Goal: Task Accomplishment & Management: Use online tool/utility

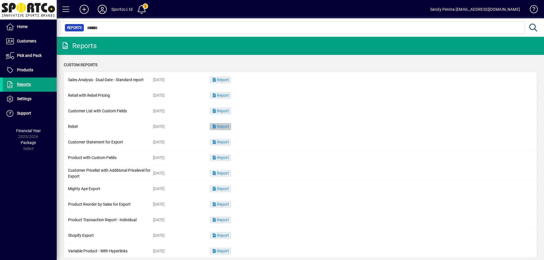
click at [219, 124] on span "Report" at bounding box center [220, 126] width 17 height 5
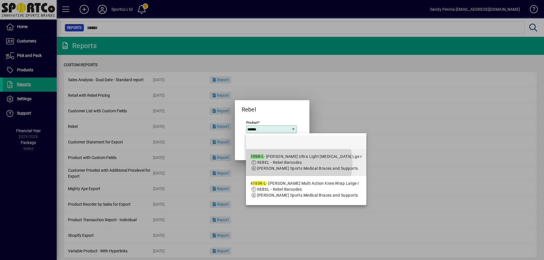
click at [294, 163] on span "REBEL - Rebel Barcodes" at bounding box center [279, 162] width 45 height 5
type input "**********"
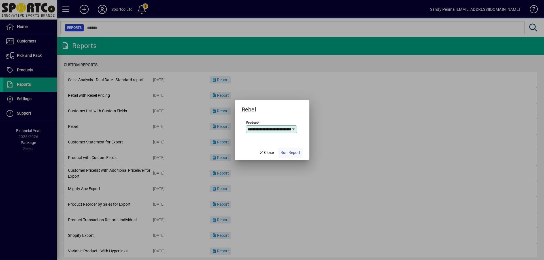
click at [294, 154] on span "Run Report" at bounding box center [290, 153] width 20 height 6
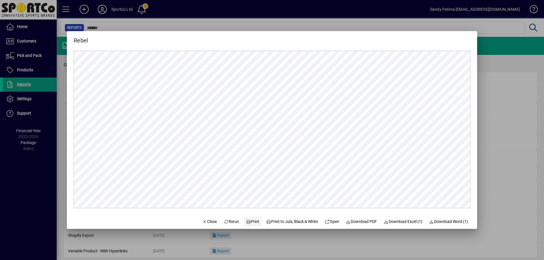
click at [247, 220] on span "Print" at bounding box center [253, 222] width 14 height 6
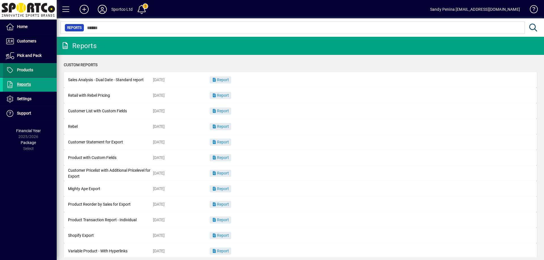
click at [29, 69] on span "Products" at bounding box center [25, 70] width 16 height 5
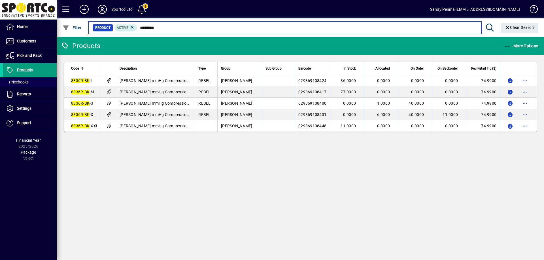
type input "********"
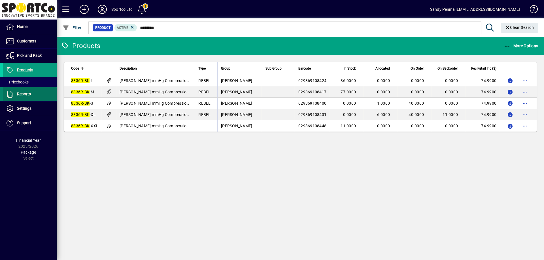
click at [24, 93] on span "Reports" at bounding box center [24, 94] width 14 height 5
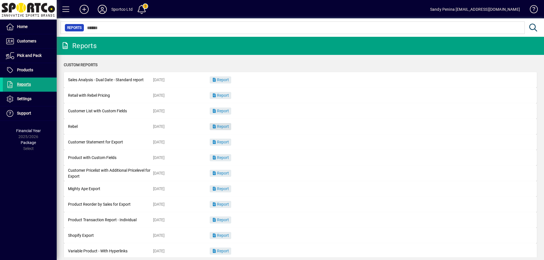
click at [226, 125] on span "Report" at bounding box center [220, 126] width 17 height 5
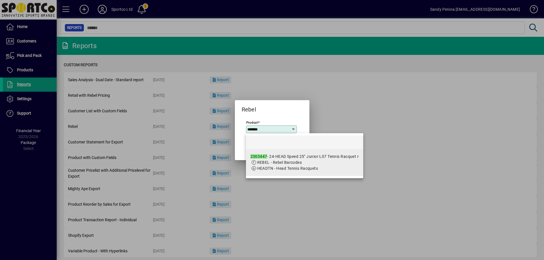
click at [265, 163] on span "REBEL - Rebel Barcodes" at bounding box center [279, 162] width 45 height 5
type input "**********"
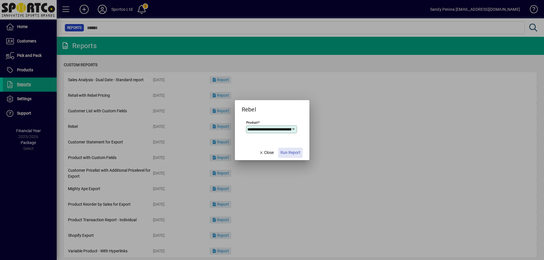
click at [283, 153] on span "Run Report" at bounding box center [290, 153] width 20 height 6
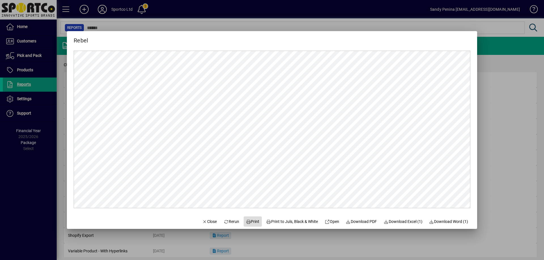
click at [247, 222] on span "Print" at bounding box center [253, 222] width 14 height 6
click at [223, 222] on icon at bounding box center [225, 222] width 5 height 4
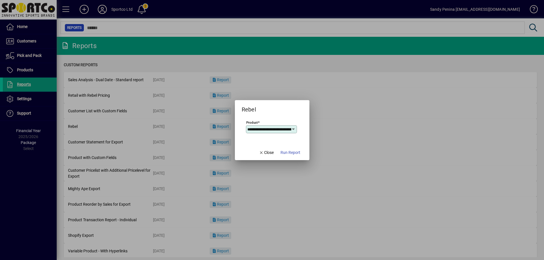
click at [293, 129] on icon at bounding box center [293, 129] width 5 height 5
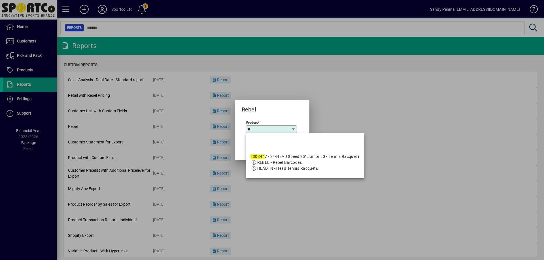
type input "*"
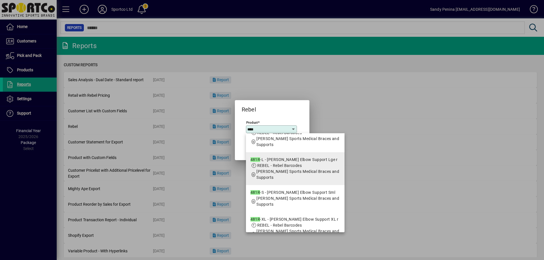
scroll to position [71, 0]
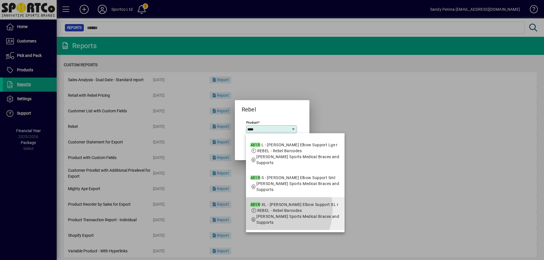
click at [265, 209] on span "REBEL - Rebel Barcodes" at bounding box center [279, 210] width 45 height 5
type input "**********"
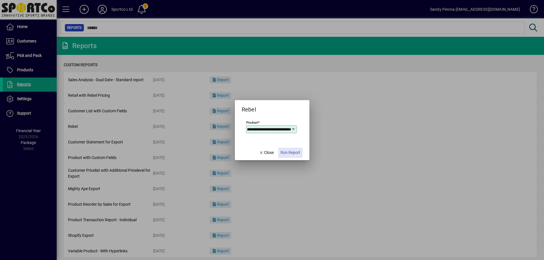
scroll to position [0, 0]
click at [293, 153] on span "Run Report" at bounding box center [290, 153] width 20 height 6
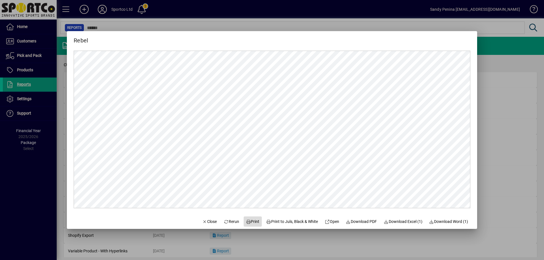
click at [246, 222] on icon at bounding box center [248, 222] width 5 height 4
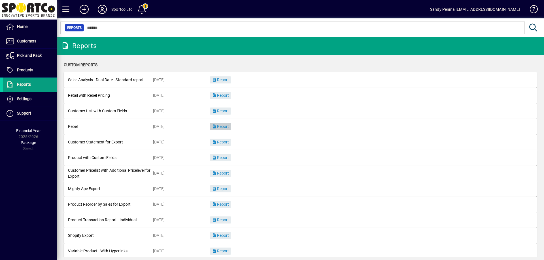
click at [221, 126] on span "Report" at bounding box center [220, 126] width 17 height 5
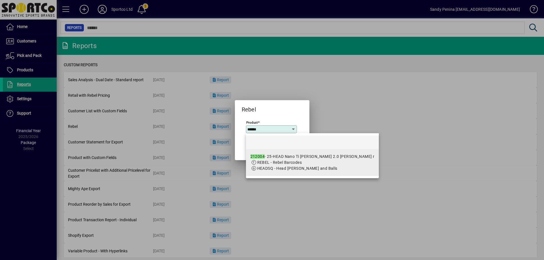
click at [319, 166] on app-search-response-field "HEADSQ - Head [PERSON_NAME] and Balls" at bounding box center [297, 169] width 80 height 6
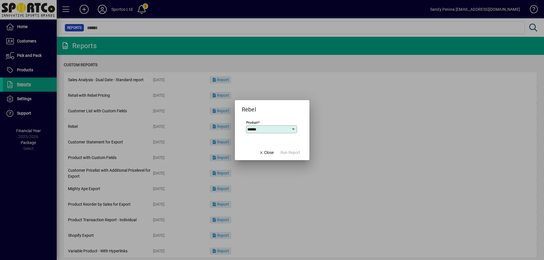
type input "**********"
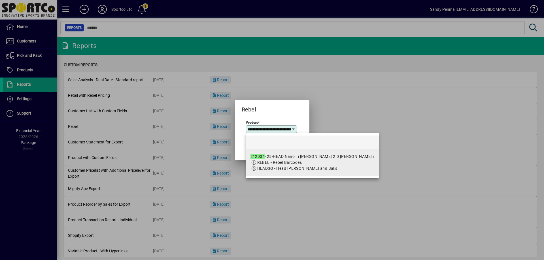
scroll to position [0, 61]
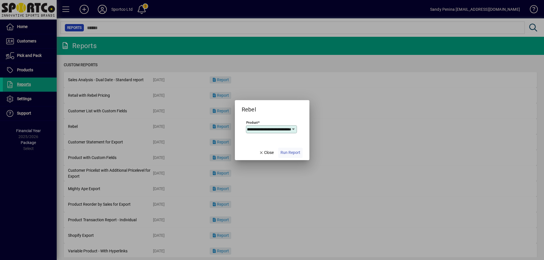
click at [289, 155] on span "Run Report" at bounding box center [290, 153] width 20 height 6
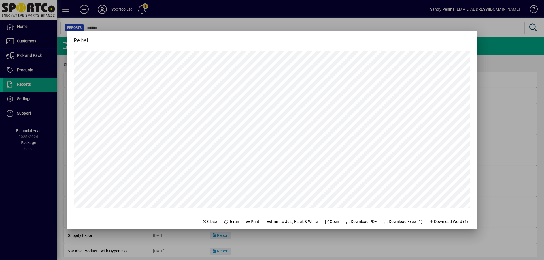
scroll to position [0, 0]
click at [247, 223] on span "Print" at bounding box center [253, 222] width 14 height 6
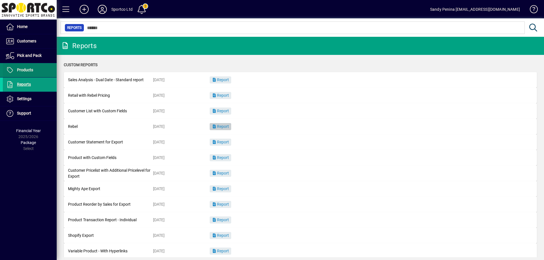
click at [31, 71] on span "Products" at bounding box center [25, 70] width 16 height 5
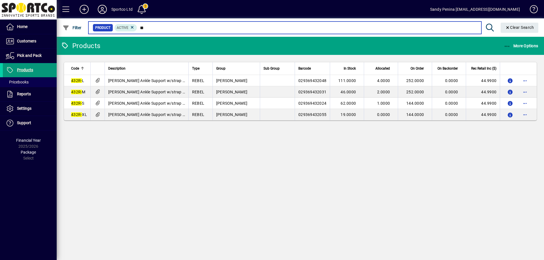
type input "*"
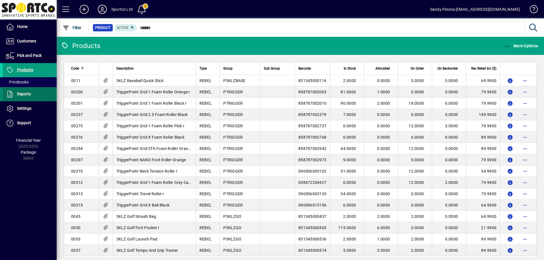
click at [20, 91] on span "Reports" at bounding box center [17, 94] width 28 height 7
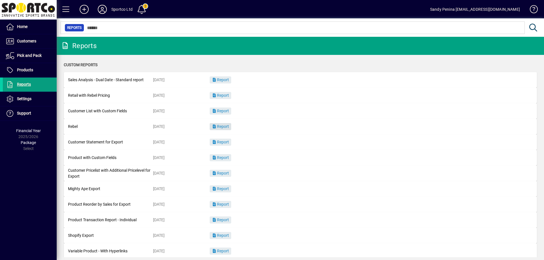
click at [221, 129] on span "button" at bounding box center [221, 127] width 22 height 14
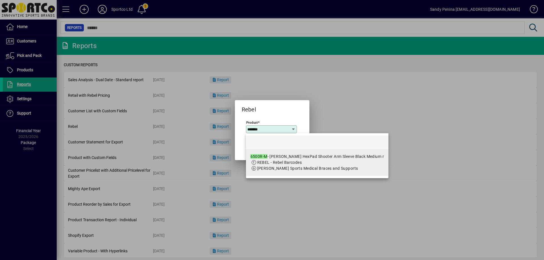
click at [295, 160] on app-search-response-field "REBEL - Rebel Barcodes" at bounding box center [279, 163] width 45 height 6
type input "**********"
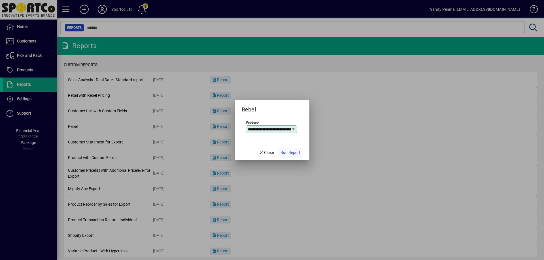
click at [294, 152] on span "Run Report" at bounding box center [290, 153] width 20 height 6
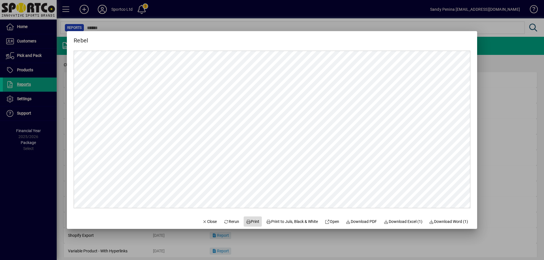
click at [250, 222] on span "Print" at bounding box center [253, 222] width 14 height 6
click at [208, 223] on span "Close" at bounding box center [209, 222] width 15 height 6
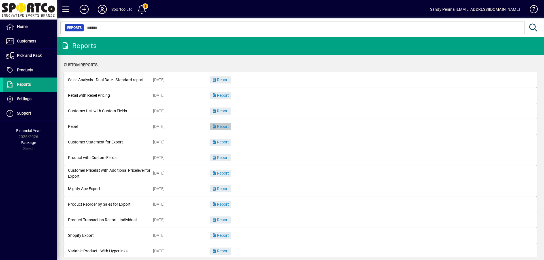
click at [223, 128] on span "Report" at bounding box center [220, 126] width 17 height 5
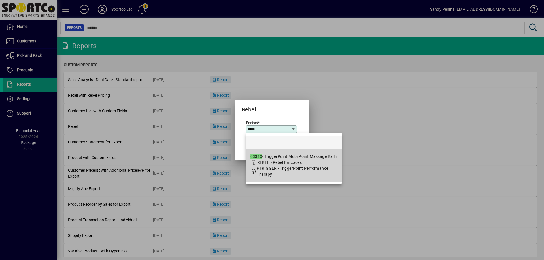
click at [280, 160] on span "REBEL - Rebel Barcodes" at bounding box center [279, 162] width 45 height 5
type input "**********"
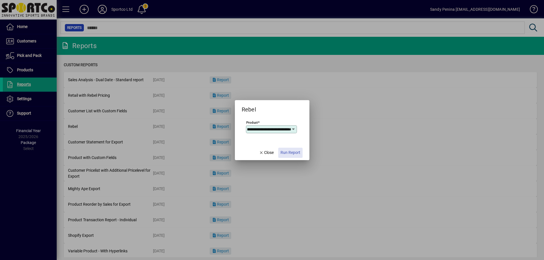
click at [291, 150] on span "Run Report" at bounding box center [290, 153] width 20 height 6
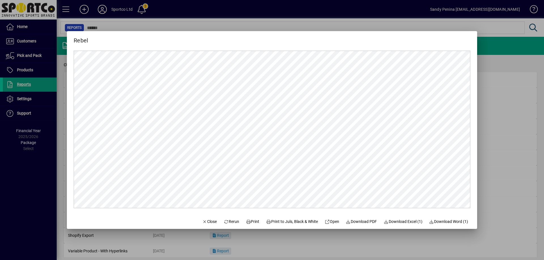
scroll to position [0, 0]
click at [246, 223] on icon at bounding box center [248, 222] width 5 height 4
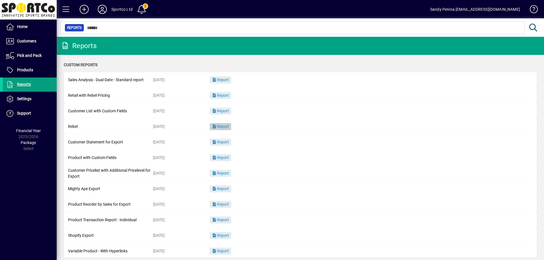
click at [224, 125] on span "Report" at bounding box center [220, 126] width 17 height 5
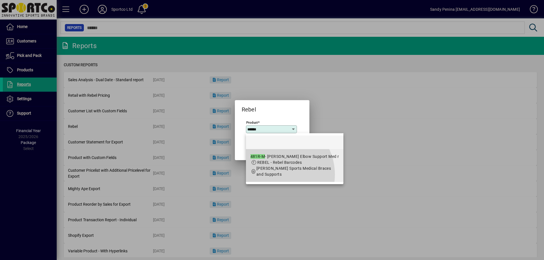
click at [274, 175] on span "[PERSON_NAME] Sports Medical Braces and Supports" at bounding box center [293, 171] width 74 height 10
type input "**********"
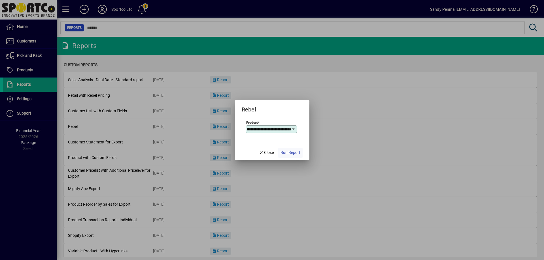
click at [294, 153] on span "Run Report" at bounding box center [290, 153] width 20 height 6
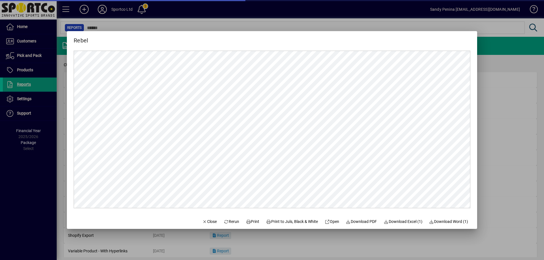
scroll to position [0, 0]
click at [246, 221] on icon at bounding box center [248, 222] width 5 height 4
click at [519, 123] on div at bounding box center [272, 130] width 544 height 260
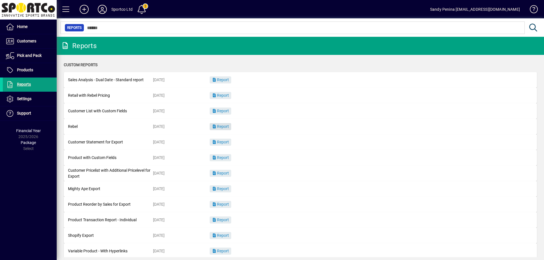
click at [222, 127] on span "Report" at bounding box center [220, 126] width 17 height 5
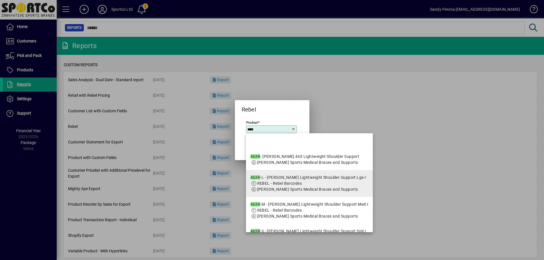
click at [251, 180] on em "463R" at bounding box center [255, 177] width 10 height 5
type input "**********"
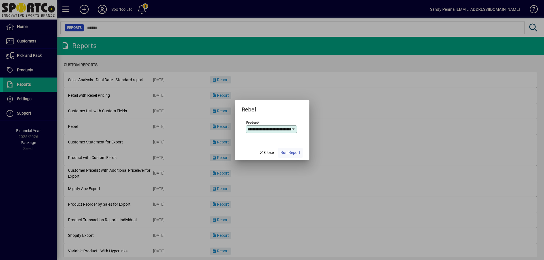
click at [294, 154] on span "Run Report" at bounding box center [290, 153] width 20 height 6
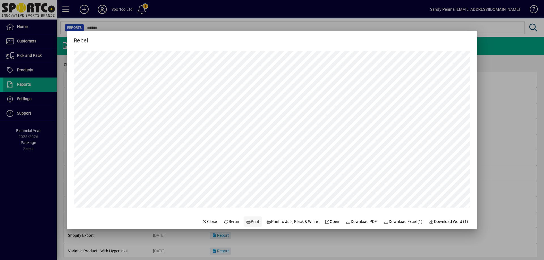
click at [246, 221] on icon at bounding box center [248, 222] width 5 height 4
click at [224, 221] on span "Rerun" at bounding box center [231, 222] width 16 height 6
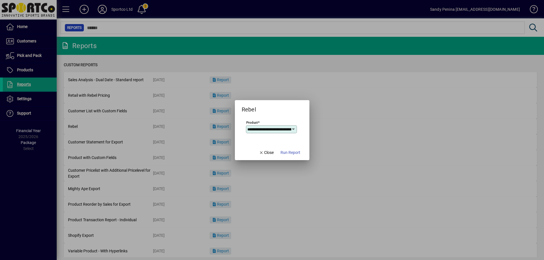
click at [294, 129] on icon at bounding box center [293, 129] width 5 height 5
type input "**********"
click at [233, 125] on div at bounding box center [272, 130] width 544 height 260
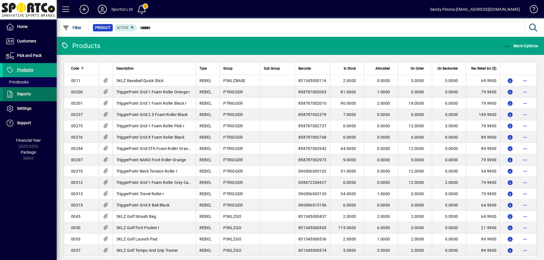
click at [19, 93] on span "Reports" at bounding box center [24, 94] width 14 height 5
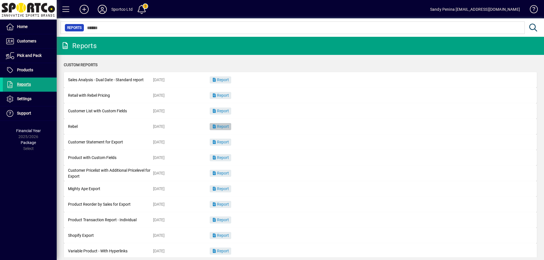
click at [223, 127] on span "Report" at bounding box center [220, 126] width 17 height 5
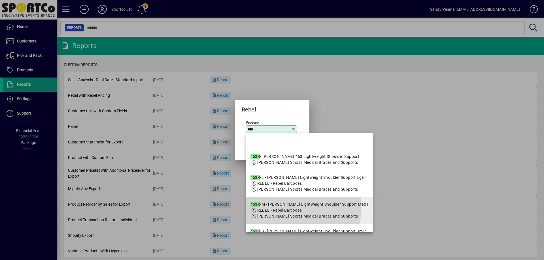
click at [289, 208] on div "463R -M - [PERSON_NAME] Lightweight Shoulder Support Med r" at bounding box center [309, 205] width 118 height 6
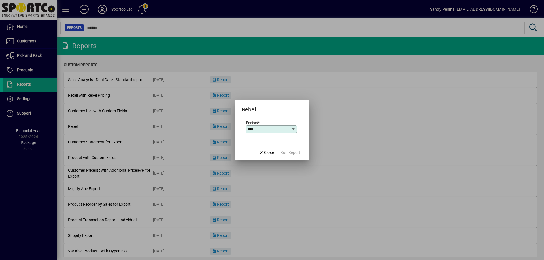
type input "**********"
click at [296, 151] on span "Run Report" at bounding box center [290, 153] width 20 height 6
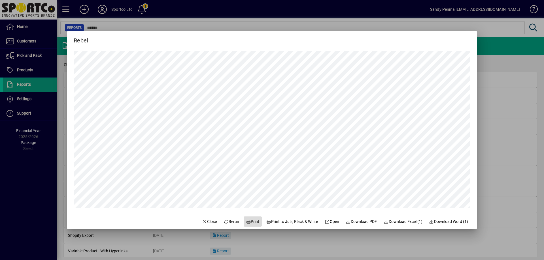
click at [249, 219] on span "Print" at bounding box center [253, 222] width 14 height 6
click at [202, 223] on span "Close" at bounding box center [209, 222] width 15 height 6
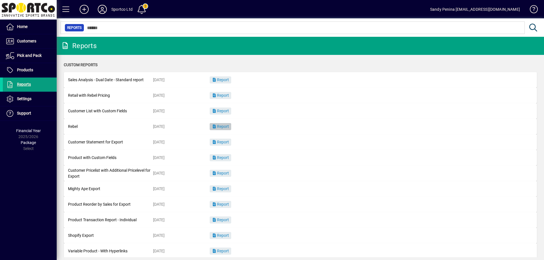
click at [217, 128] on span "Report" at bounding box center [220, 126] width 17 height 5
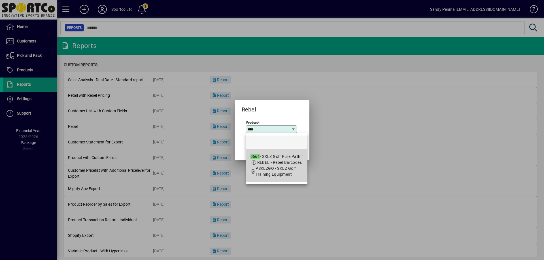
click at [283, 166] on app-search-response-field "PSKLZGO - SKLZ Golf Training Equipment" at bounding box center [278, 172] width 47 height 12
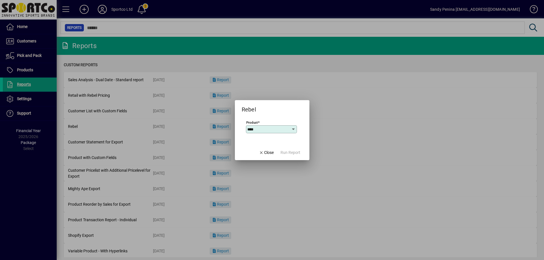
type input "**********"
click at [296, 152] on span "Run Report" at bounding box center [290, 153] width 20 height 6
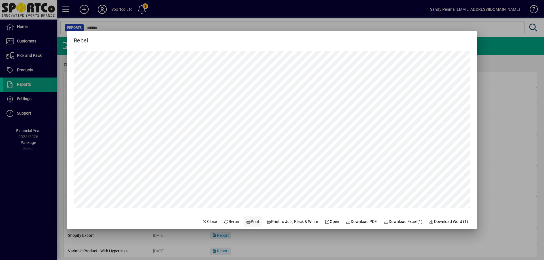
click at [246, 221] on span "Print" at bounding box center [253, 222] width 14 height 6
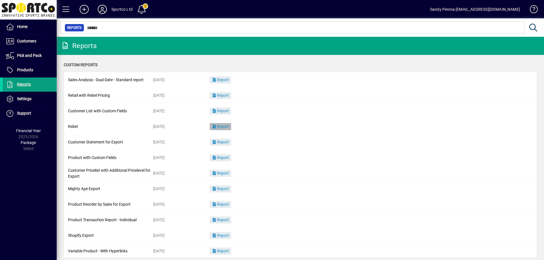
click at [230, 128] on span "button" at bounding box center [221, 127] width 22 height 14
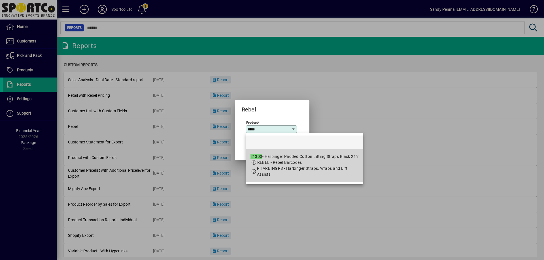
click at [307, 168] on span "PHARBINGRS - Harbinger Straps, Wraps and Lift Assists" at bounding box center [302, 171] width 91 height 10
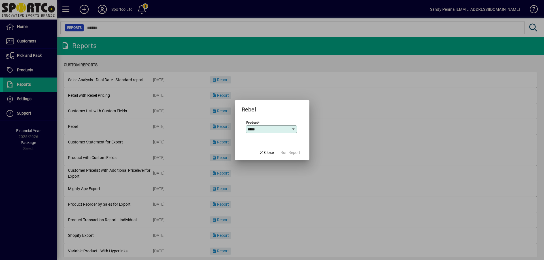
type input "**********"
click at [298, 154] on span "Run Report" at bounding box center [290, 153] width 20 height 6
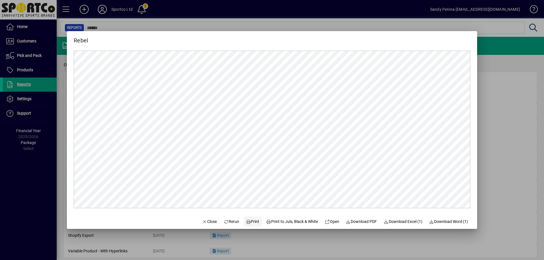
click at [247, 223] on span "Print" at bounding box center [253, 222] width 14 height 6
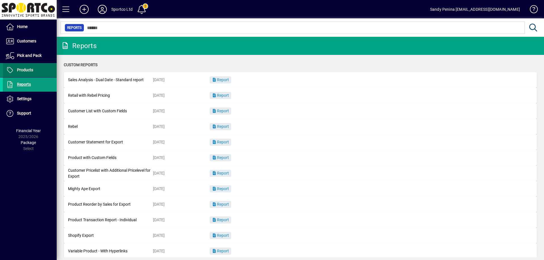
click at [25, 67] on span "Products" at bounding box center [18, 70] width 30 height 7
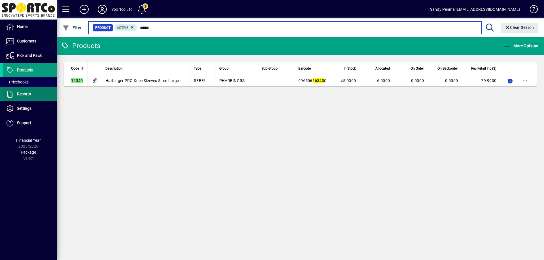
type input "*****"
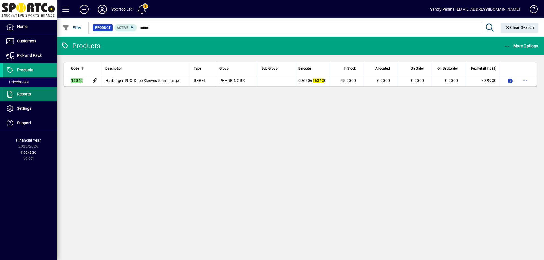
click at [27, 97] on span "Reports" at bounding box center [17, 94] width 28 height 7
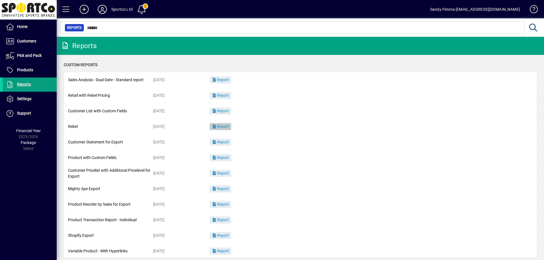
click at [221, 127] on span "Report" at bounding box center [220, 126] width 17 height 5
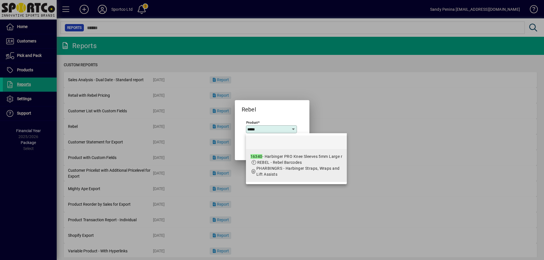
click at [285, 157] on div "16340 - Harbinger PRO Knee Sleeves 5mm Large r" at bounding box center [296, 157] width 92 height 6
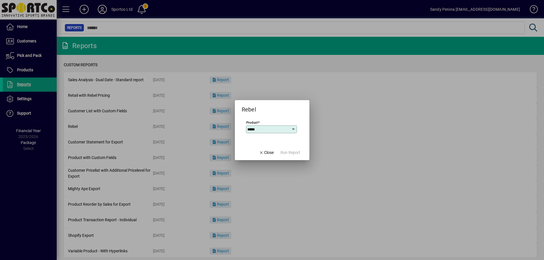
type input "**********"
click at [289, 153] on span "Run Report" at bounding box center [290, 153] width 20 height 6
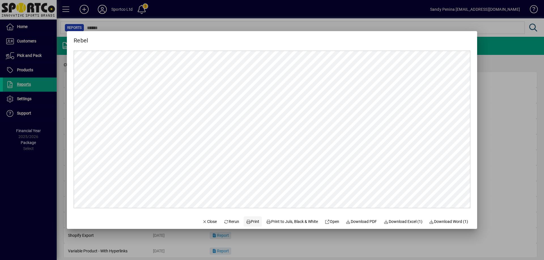
click at [248, 222] on span "Print" at bounding box center [253, 222] width 14 height 6
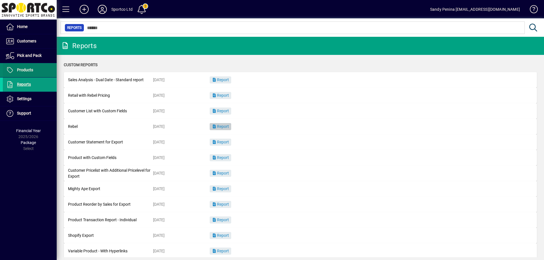
click at [30, 69] on span "Products" at bounding box center [25, 70] width 16 height 5
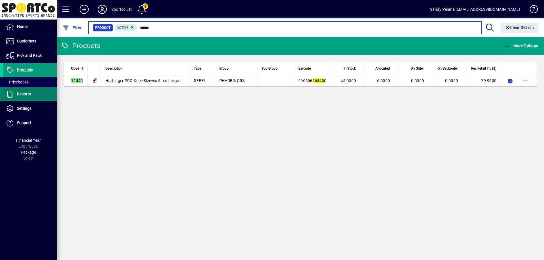
type input "*****"
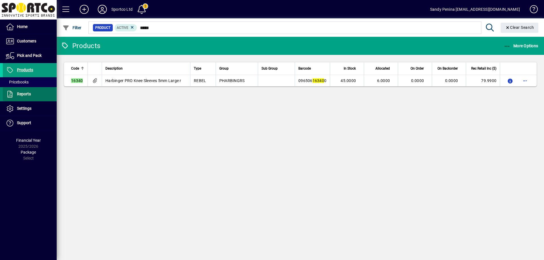
click at [28, 95] on span "Reports" at bounding box center [24, 94] width 14 height 5
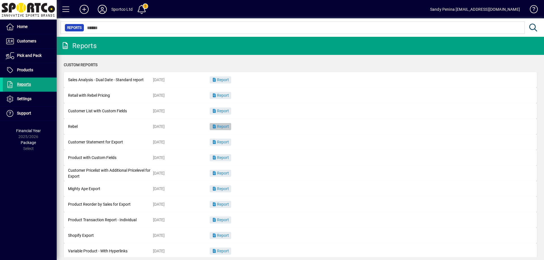
click at [218, 127] on span "Report" at bounding box center [220, 126] width 17 height 5
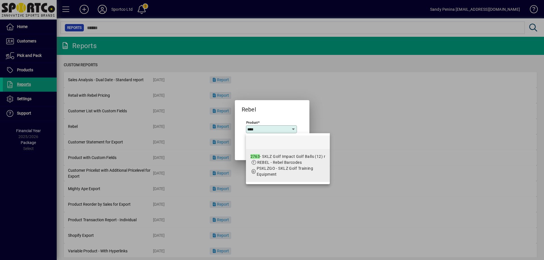
click at [289, 166] on span "PSKLZGO - SKLZ Golf Training Equipment" at bounding box center [285, 171] width 56 height 10
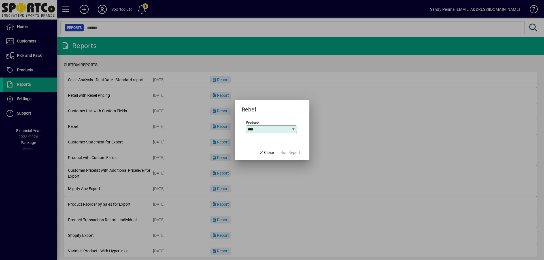
type input "**********"
click at [287, 152] on span "Run Report" at bounding box center [290, 153] width 20 height 6
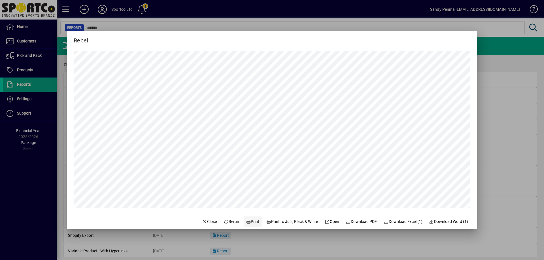
click at [247, 223] on span "Print" at bounding box center [253, 222] width 14 height 6
click at [209, 225] on span "Close" at bounding box center [209, 222] width 15 height 6
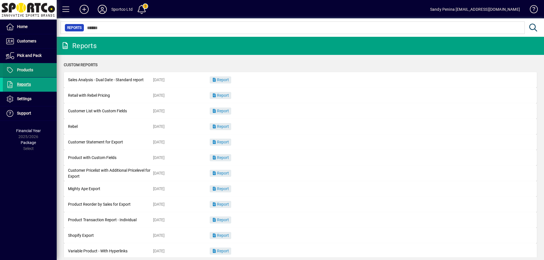
click at [28, 69] on span "Products" at bounding box center [25, 70] width 16 height 5
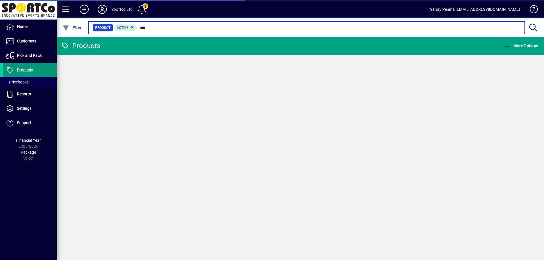
type input "****"
